Goal: Information Seeking & Learning: Understand process/instructions

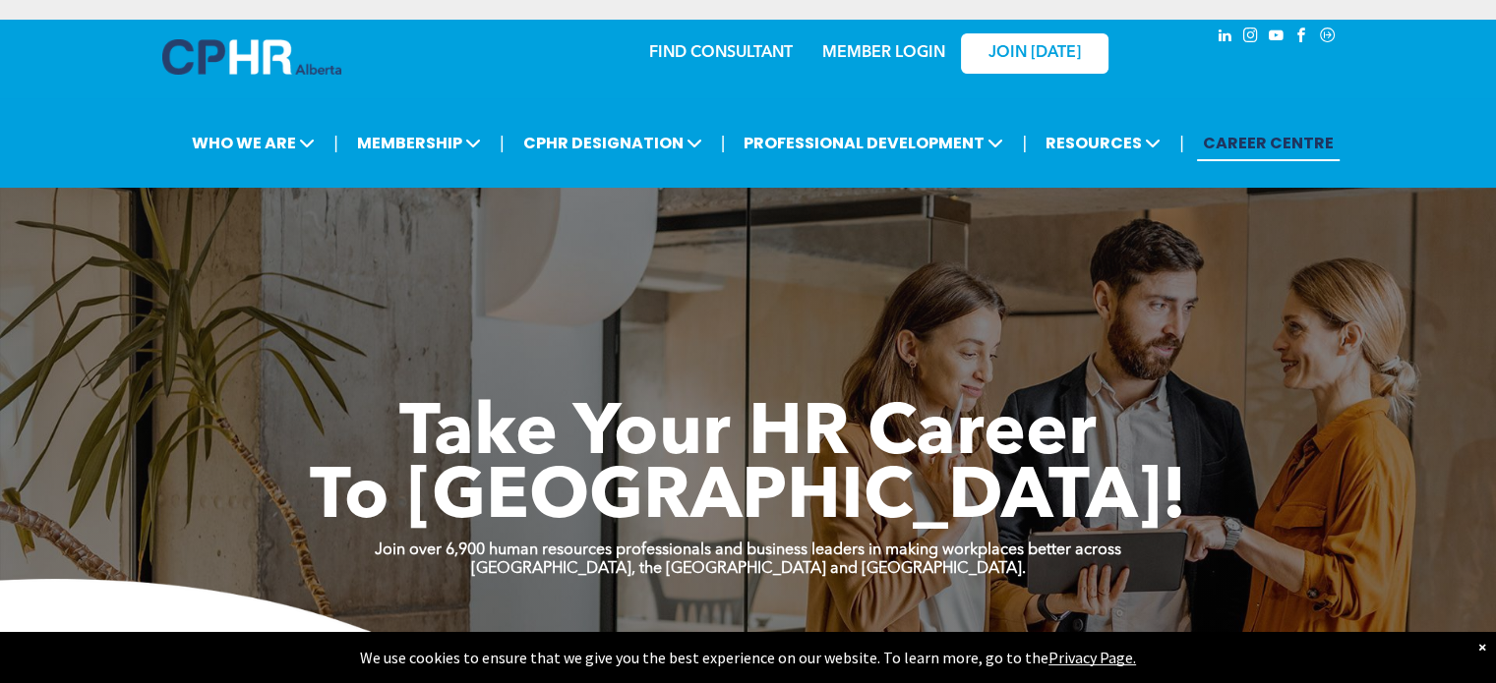
click at [888, 50] on link "MEMBER LOGIN" at bounding box center [883, 53] width 123 height 16
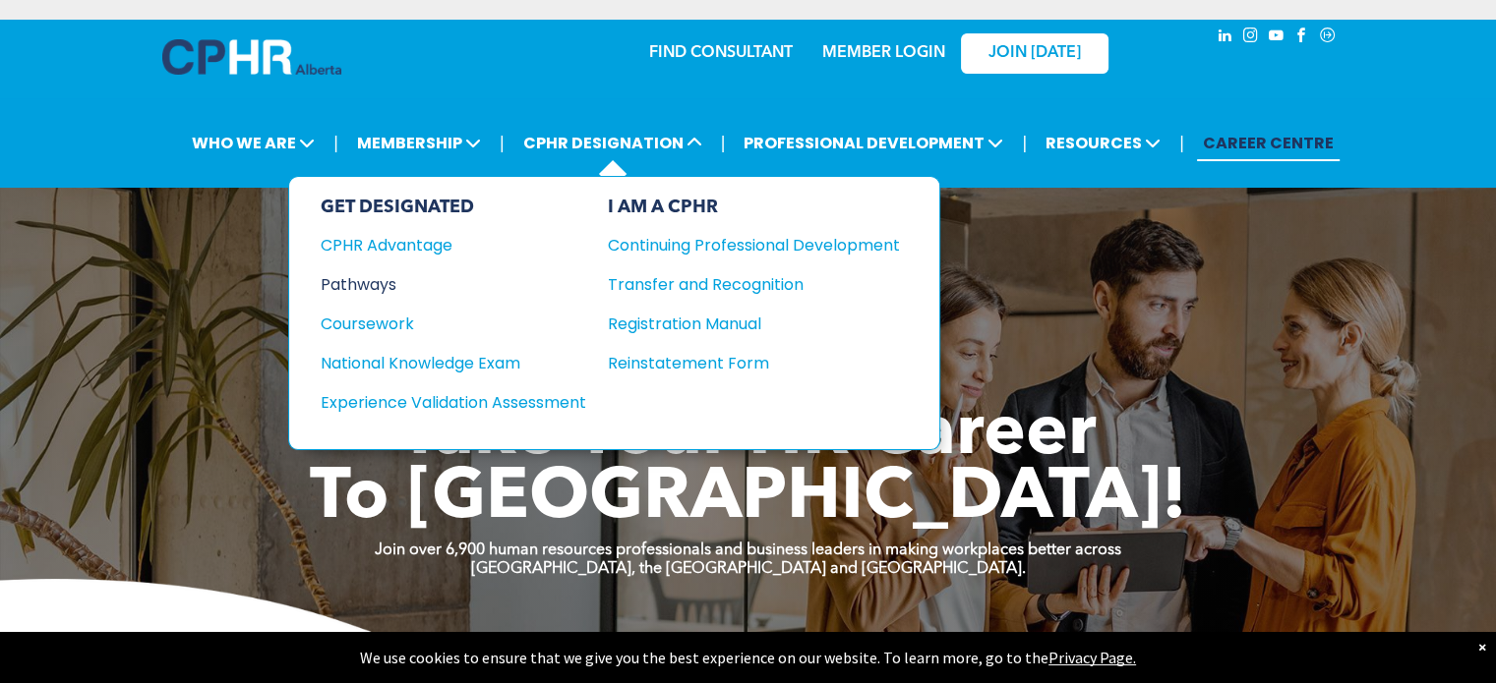
click at [374, 282] on div "Pathways" at bounding box center [440, 284] width 239 height 25
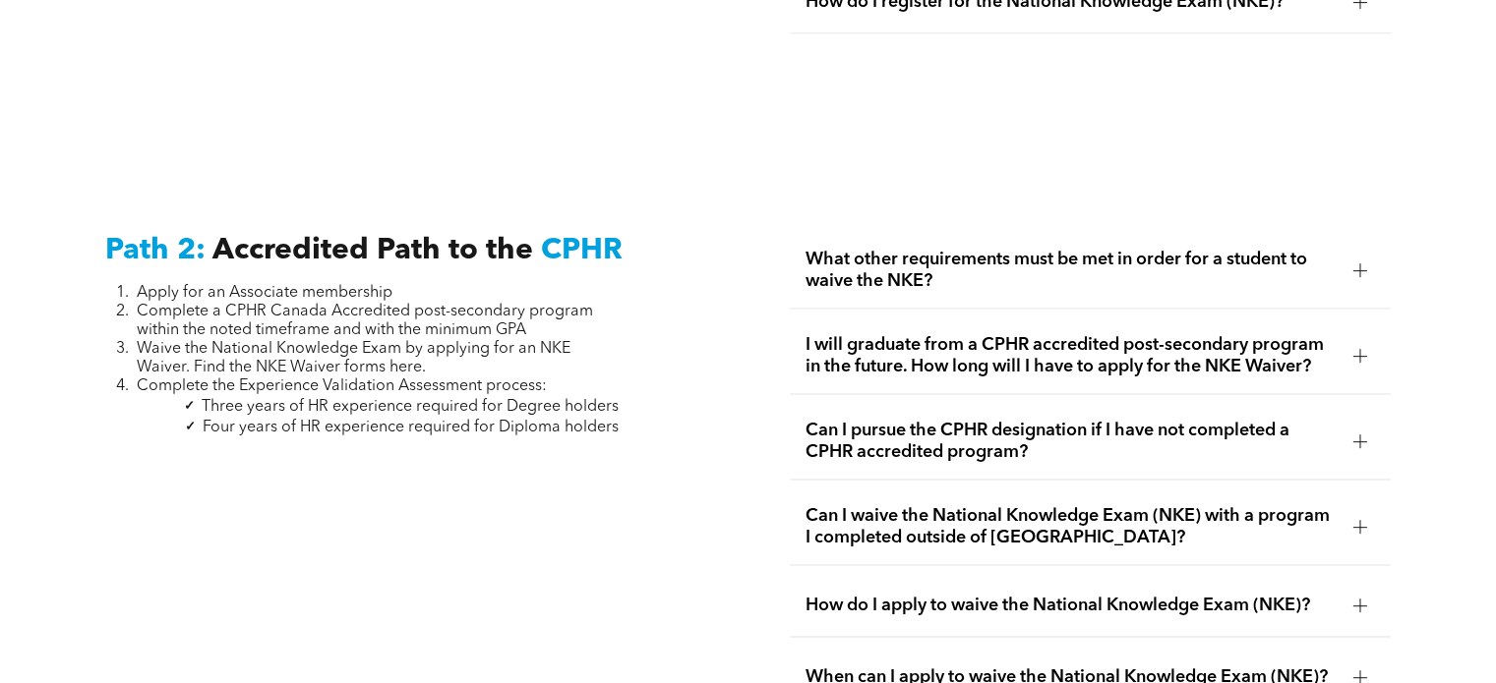
scroll to position [2947, 0]
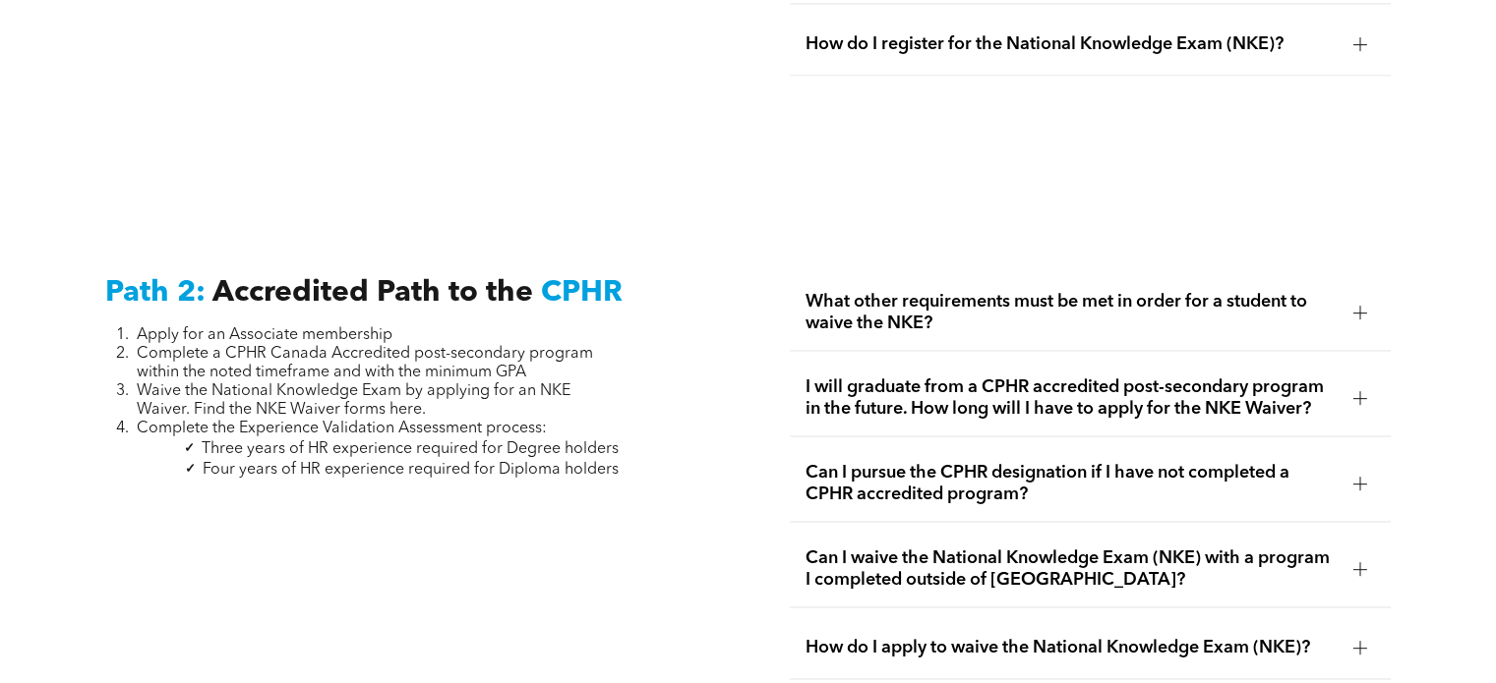
click at [1356, 391] on div at bounding box center [1360, 398] width 14 height 14
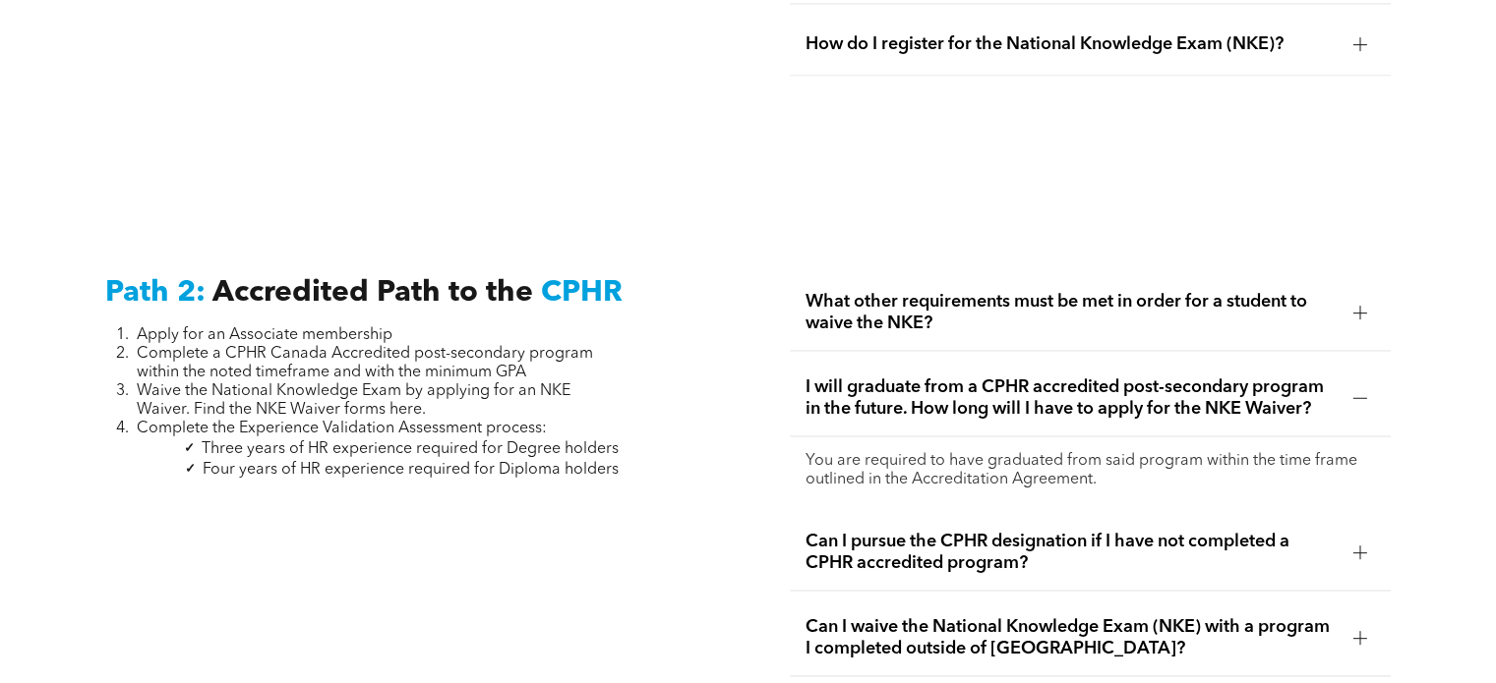
click at [1235, 531] on span "Can I pursue the CPHR designation if I have not completed a CPHR accredited pro…" at bounding box center [1070, 552] width 531 height 43
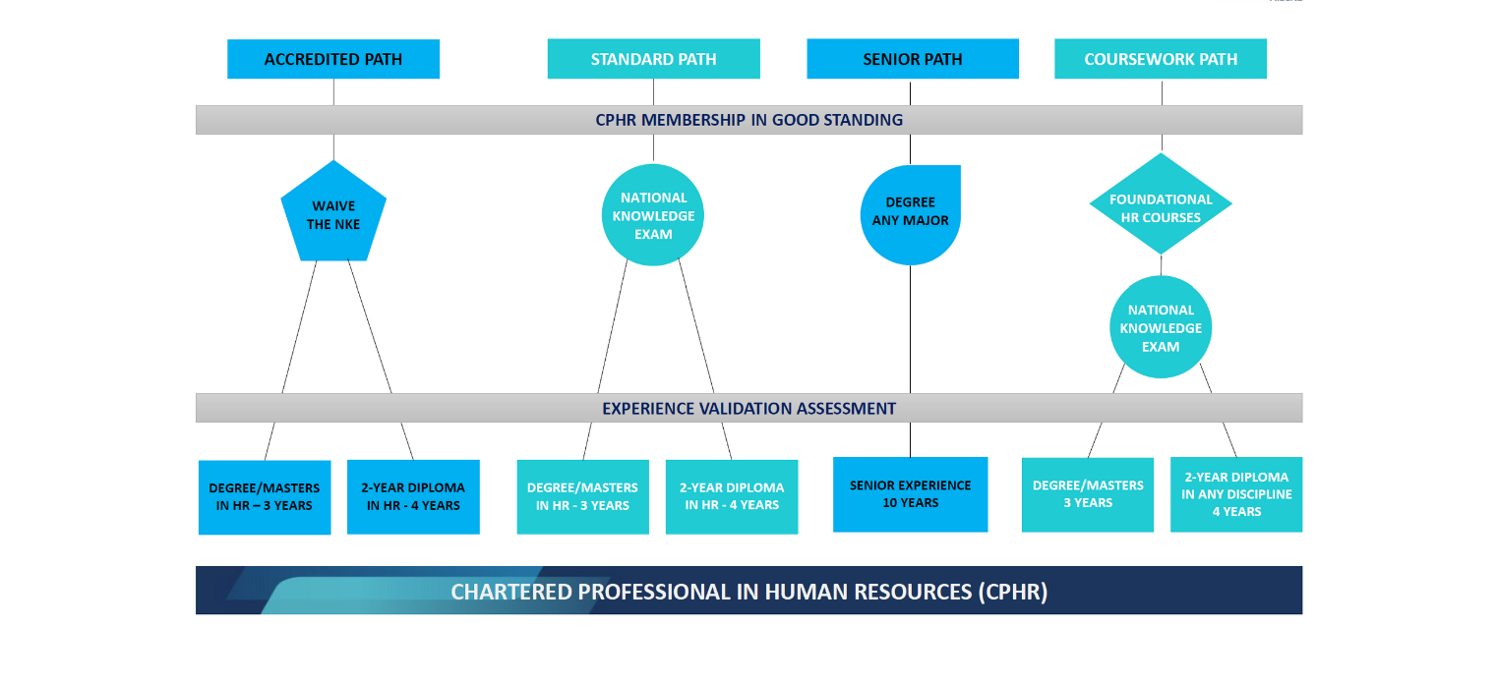
scroll to position [1662, 0]
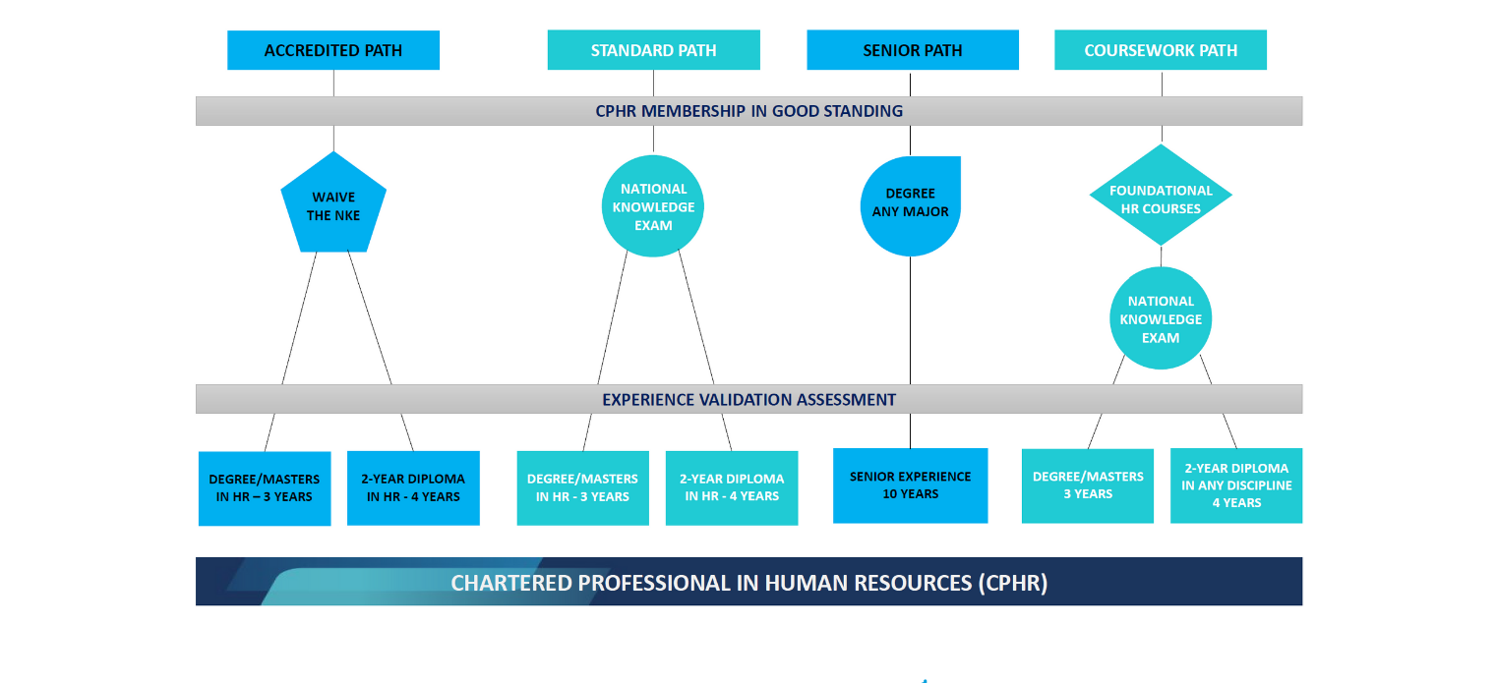
click at [1165, 160] on img at bounding box center [748, 276] width 1139 height 685
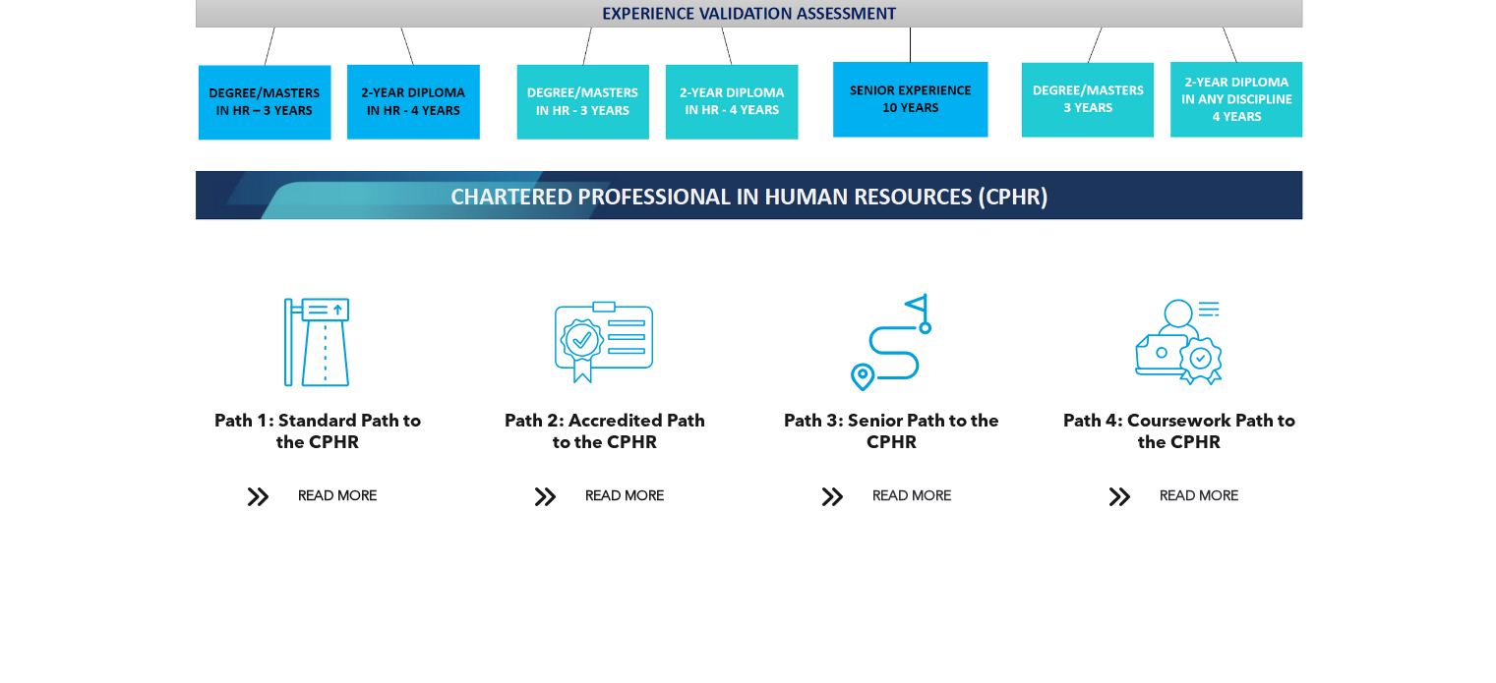
scroll to position [2031, 0]
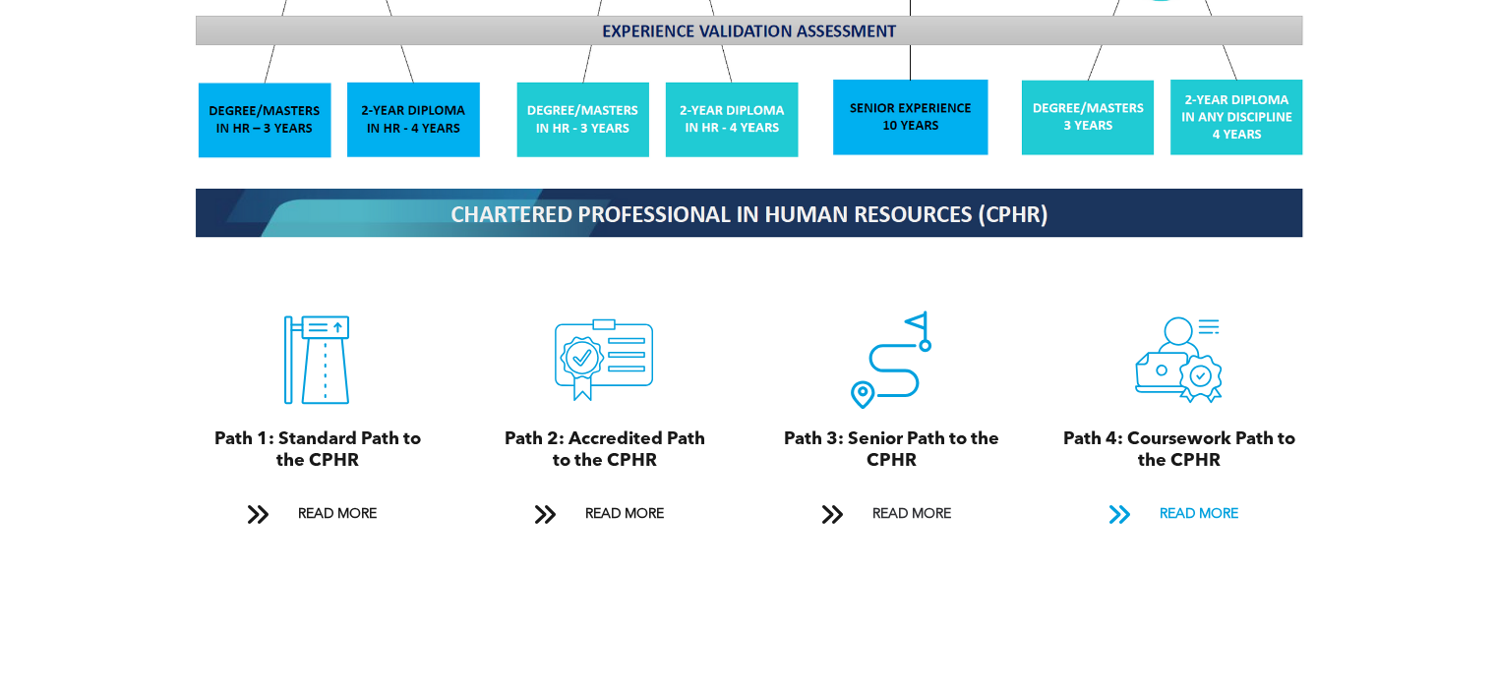
click at [1211, 497] on span "READ MORE" at bounding box center [1198, 515] width 92 height 36
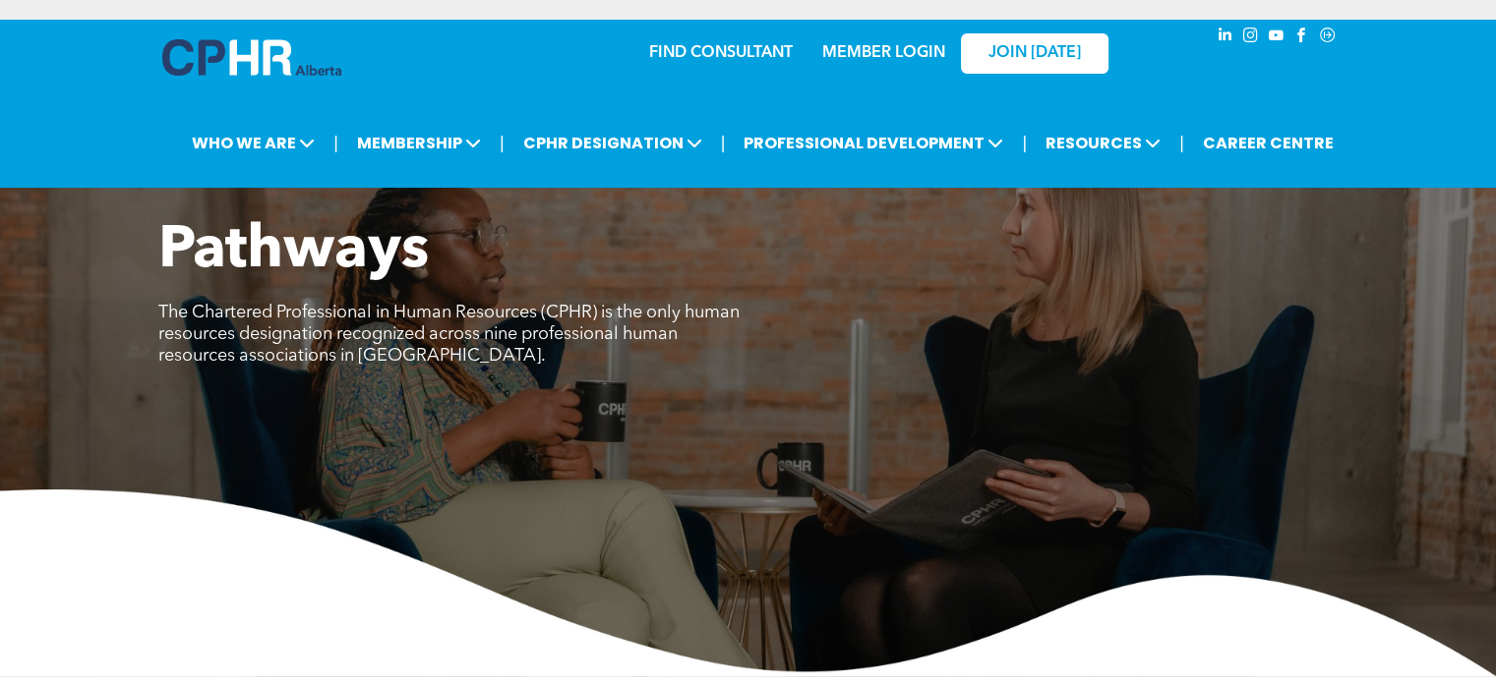
scroll to position [5905, 0]
